Goal: Information Seeking & Learning: Understand process/instructions

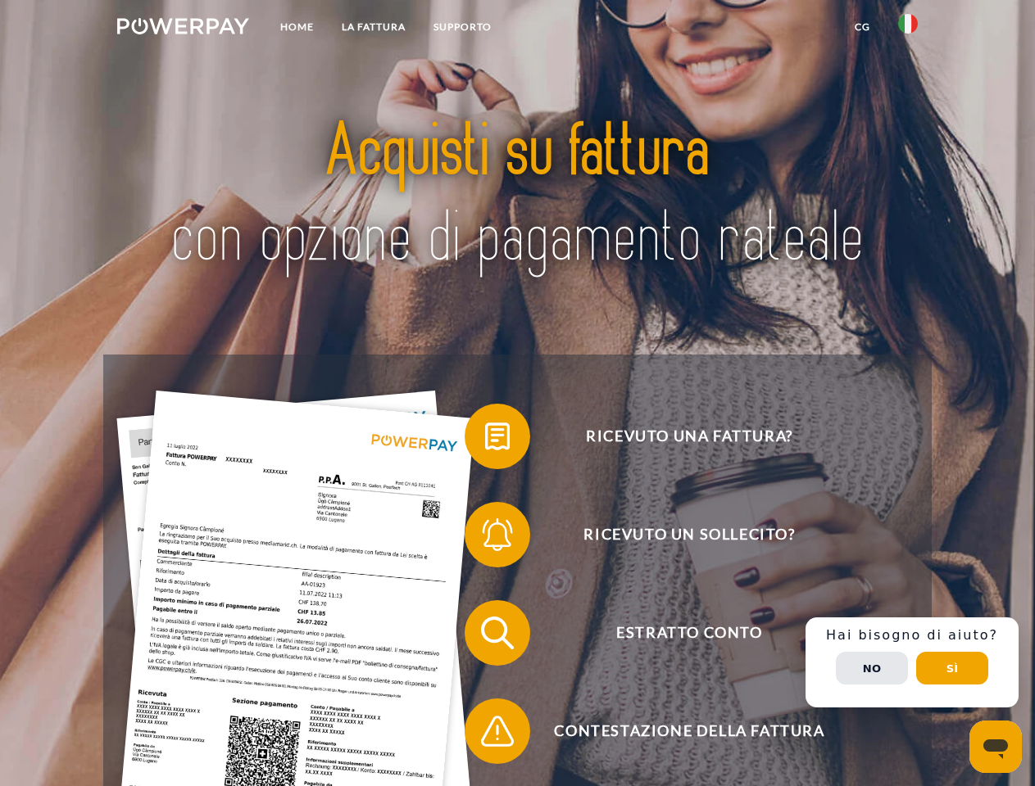
click at [183, 29] on img at bounding box center [183, 26] width 132 height 16
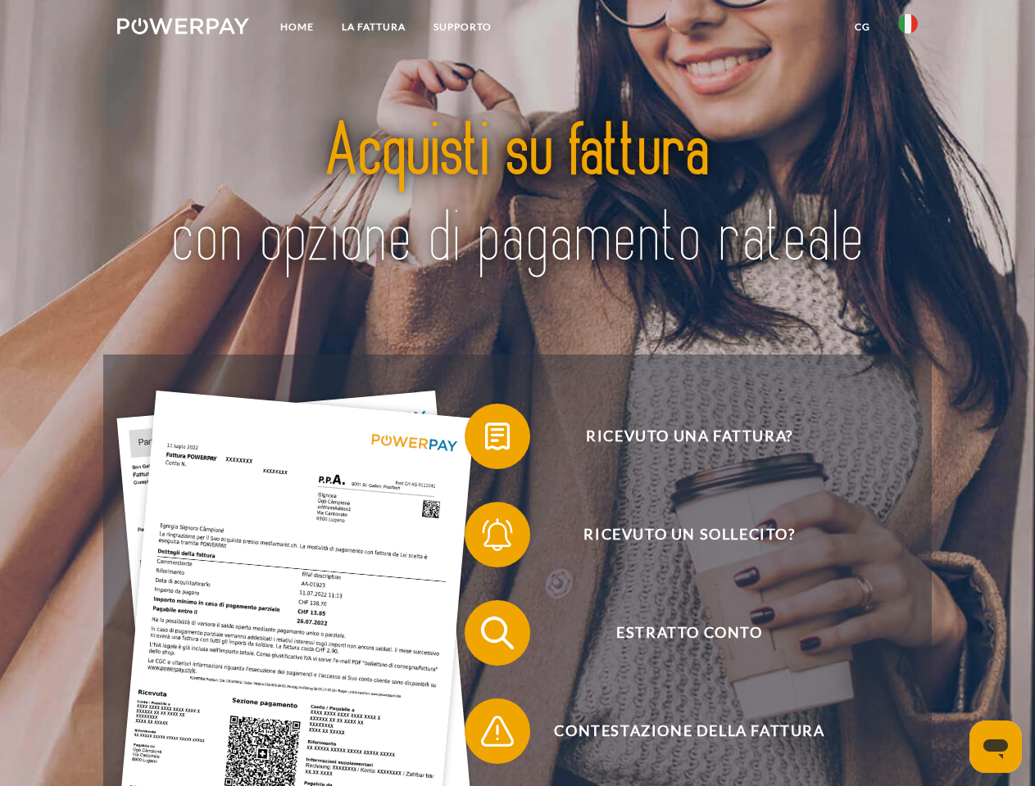
click at [908, 29] on img at bounding box center [908, 24] width 20 height 20
click at [862, 27] on link "CG" at bounding box center [861, 26] width 43 height 29
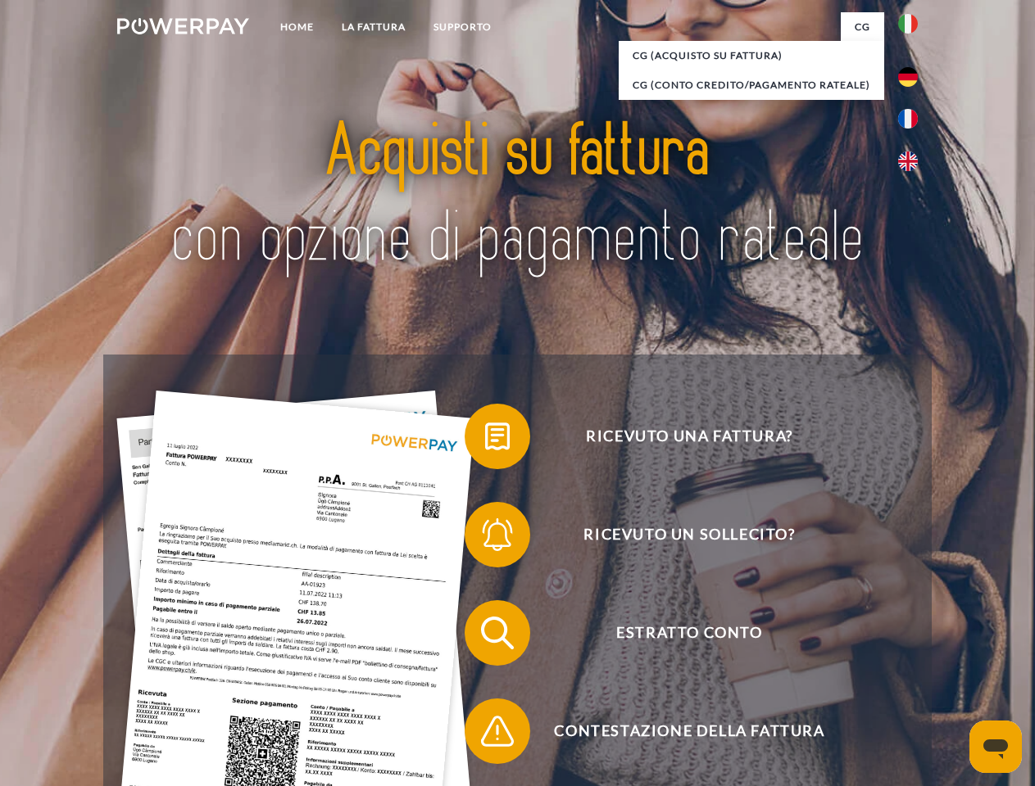
click at [485, 440] on span at bounding box center [473, 437] width 82 height 82
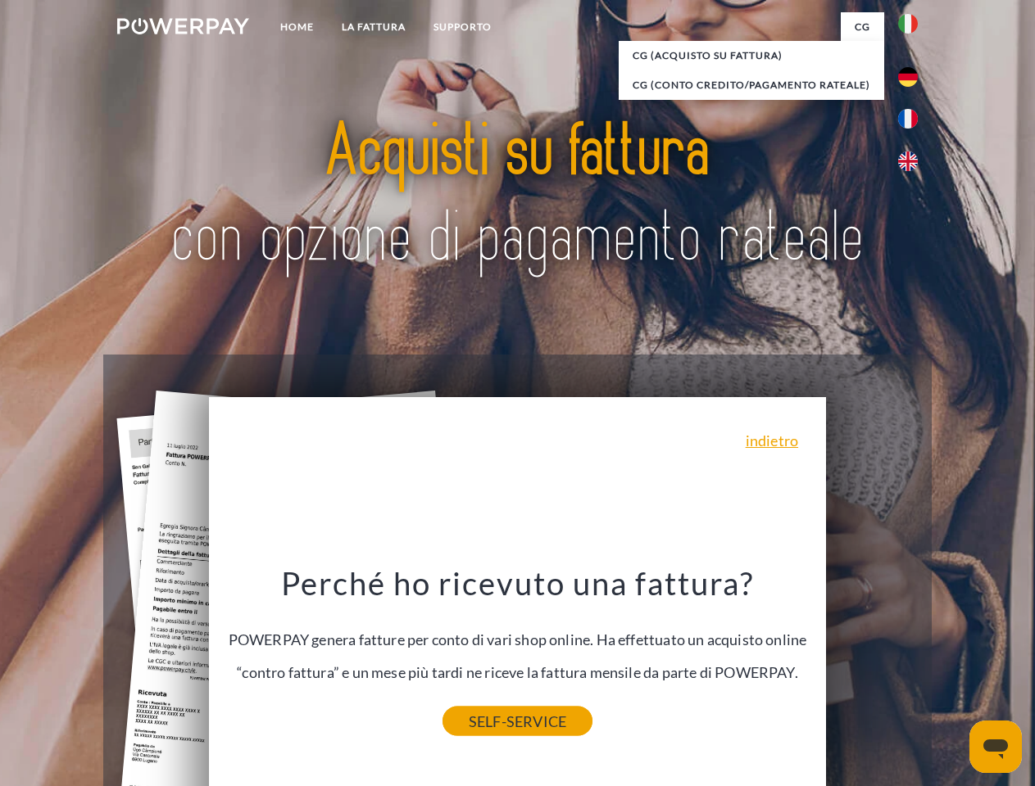
click at [485, 735] on link "SELF-SERVICE" at bounding box center [517, 721] width 150 height 29
click at [912, 663] on div "Ricevuto una fattura? Ricevuto un sollecito? Estratto conto indietro" at bounding box center [516, 682] width 827 height 655
click at [872, 666] on span "Estratto conto" at bounding box center [688, 633] width 401 height 66
click at [952, 668] on header "Home LA FATTURA [GEOGRAPHIC_DATA]" at bounding box center [517, 565] width 1035 height 1131
